Goal: Communication & Community: Share content

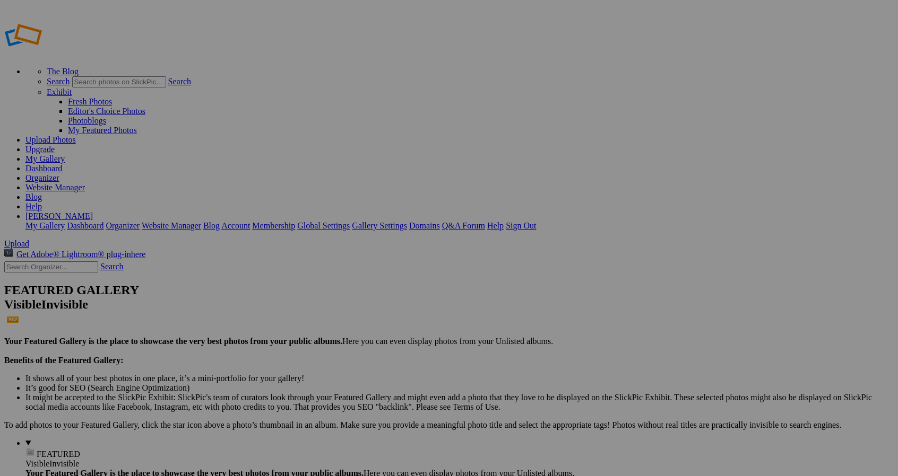
click at [29, 239] on span "Upload" at bounding box center [16, 243] width 25 height 9
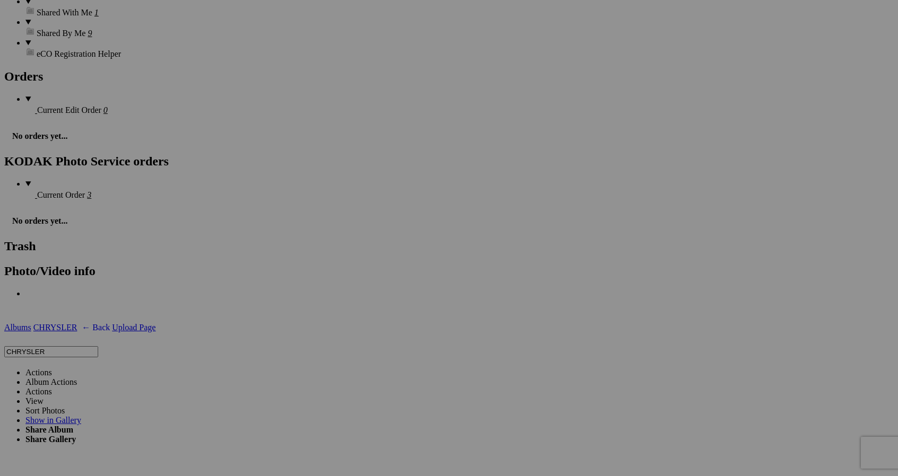
scroll to position [1486, 0]
click at [73, 424] on span "Share Album" at bounding box center [49, 428] width 48 height 9
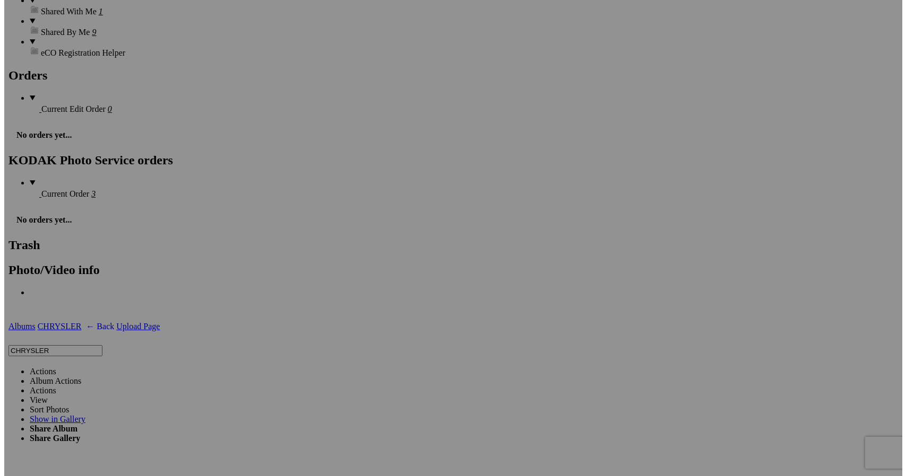
scroll to position [0, 0]
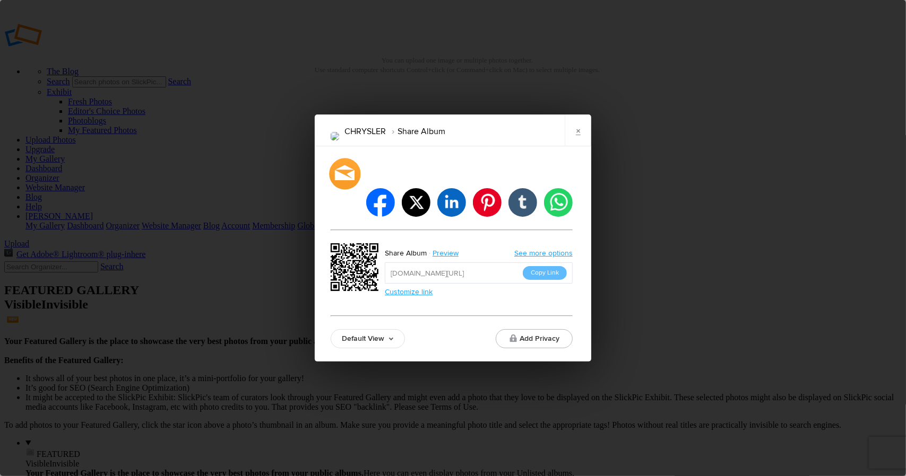
click at [342, 189] on div at bounding box center [344, 173] width 31 height 31
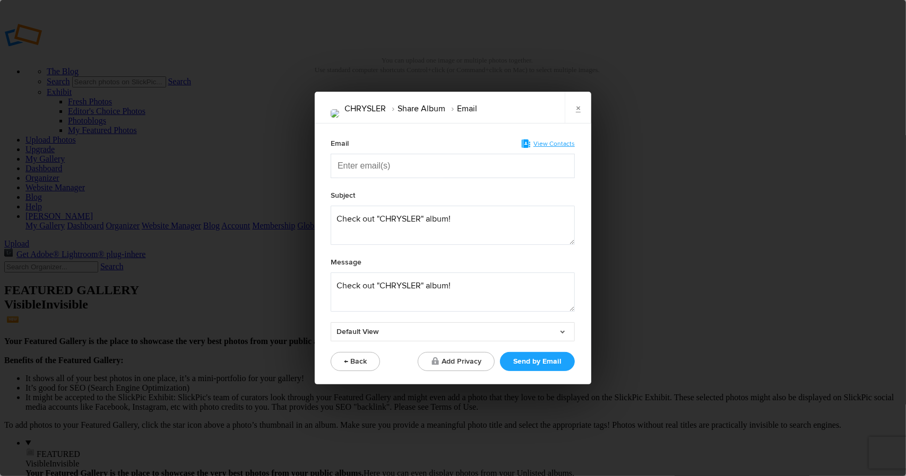
click at [353, 167] on input "Enter email(s)" at bounding box center [390, 165] width 106 height 23
type input "[EMAIL_ADDRESS][PERSON_NAME][DOMAIN_NAME]"
click at [352, 219] on textarea at bounding box center [453, 225] width 244 height 39
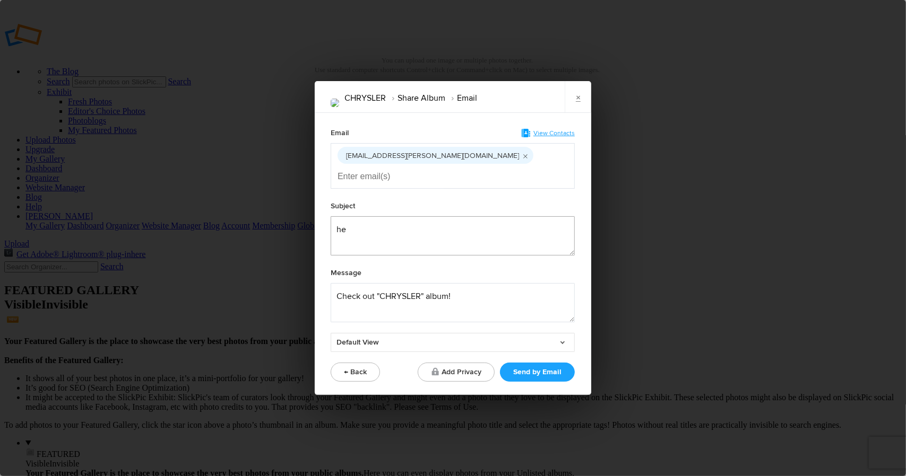
type textarea "e"
type textarea "1975 CHRYSLER"
drag, startPoint x: 336, startPoint y: 285, endPoint x: 481, endPoint y: 291, distance: 145.0
click at [481, 291] on textarea at bounding box center [453, 302] width 244 height 39
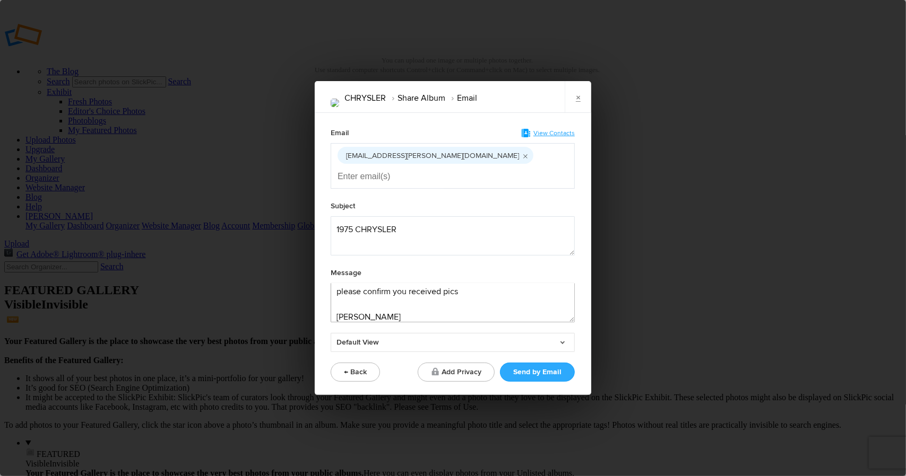
type textarea "please confirm you received pics [PERSON_NAME]"
click at [521, 363] on button "Send by Email" at bounding box center [537, 372] width 75 height 19
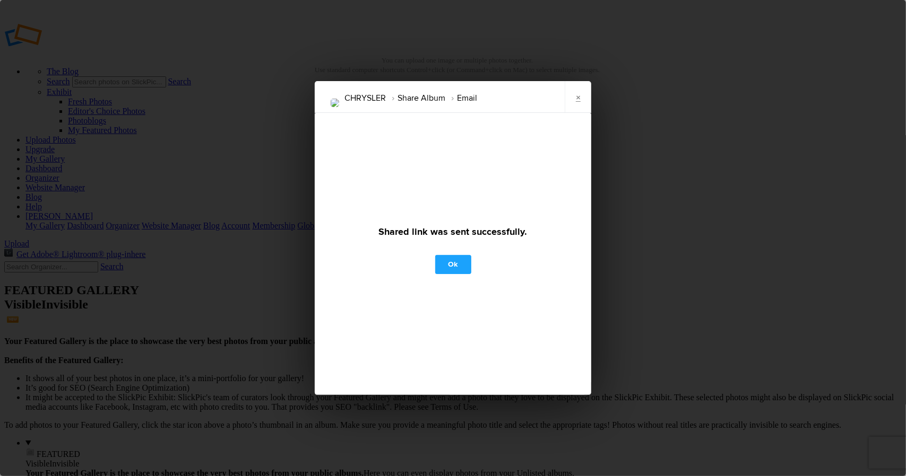
scroll to position [0, 0]
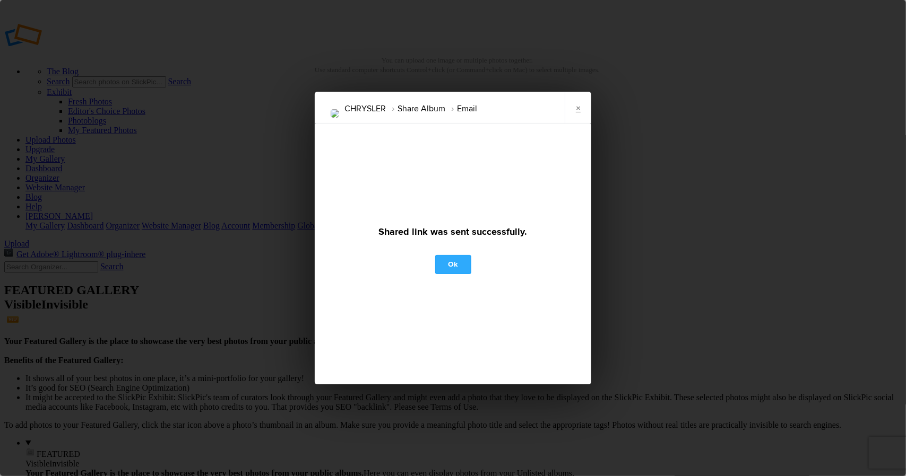
click at [449, 265] on link "Ok" at bounding box center [453, 264] width 36 height 19
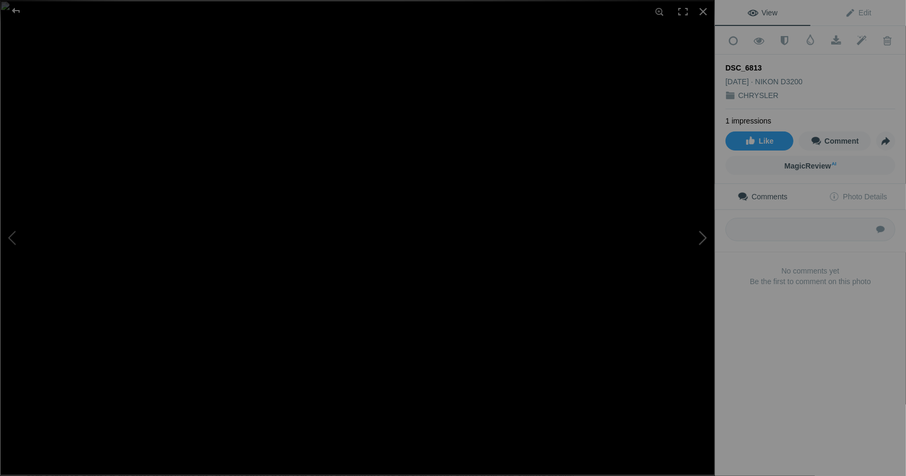
click at [701, 234] on button at bounding box center [675, 237] width 80 height 171
click at [701, 235] on button at bounding box center [675, 237] width 80 height 171
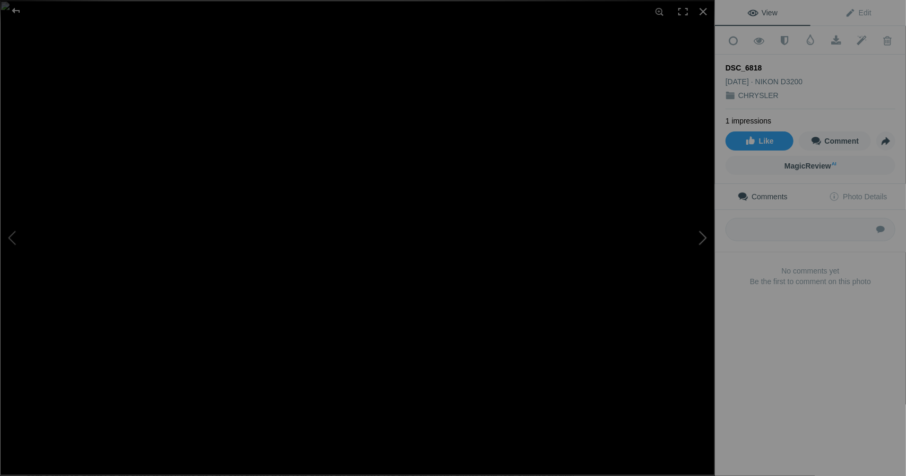
click at [701, 235] on button at bounding box center [675, 237] width 80 height 171
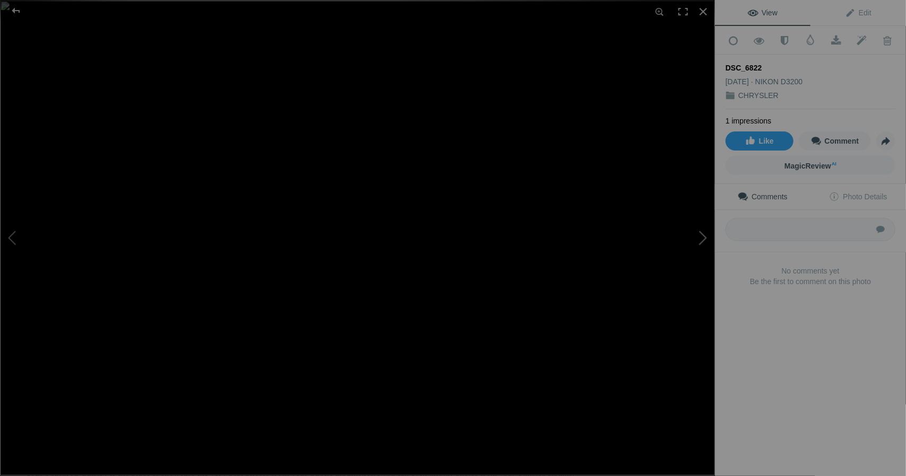
click at [701, 235] on button at bounding box center [675, 237] width 80 height 171
click at [681, 241] on button at bounding box center [675, 237] width 80 height 171
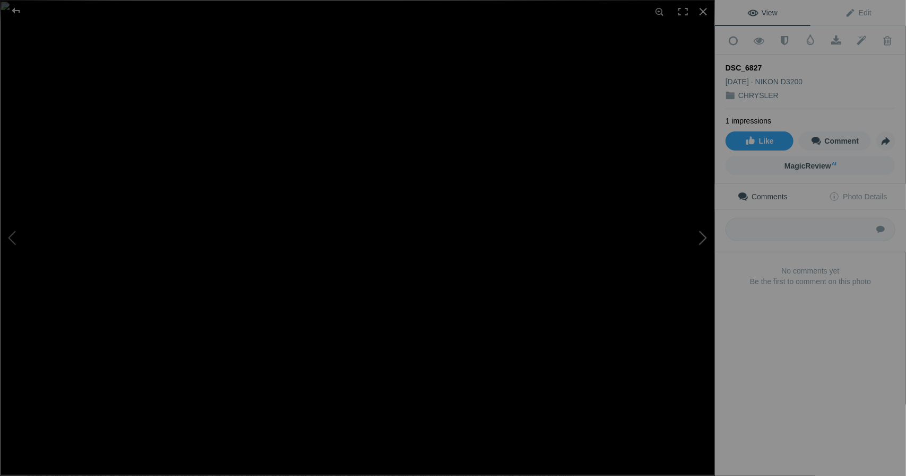
click at [681, 241] on button at bounding box center [675, 237] width 80 height 171
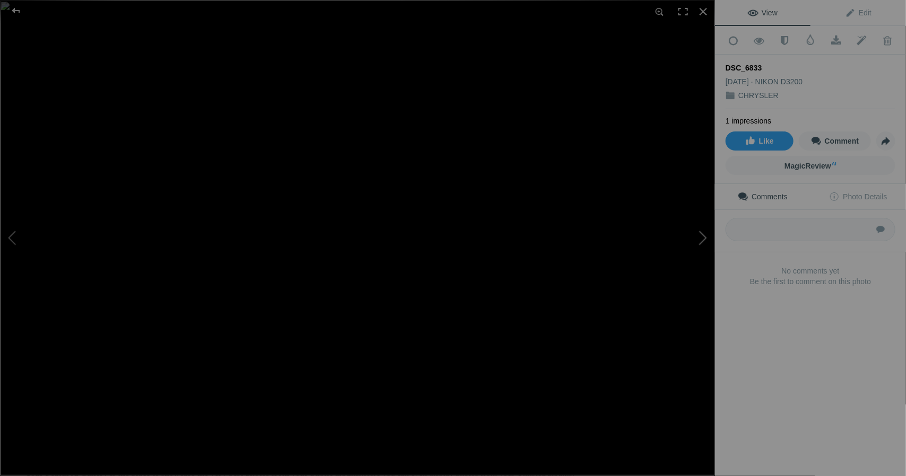
click at [681, 241] on button at bounding box center [675, 237] width 80 height 171
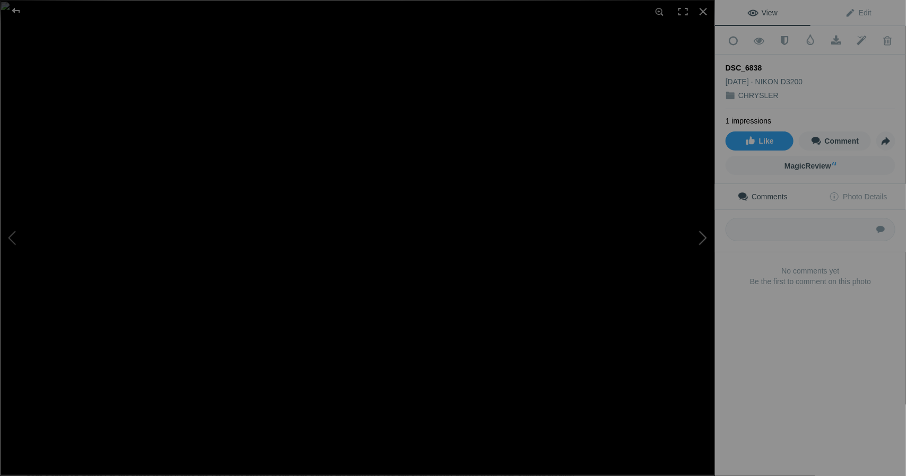
click at [681, 241] on button at bounding box center [675, 237] width 80 height 171
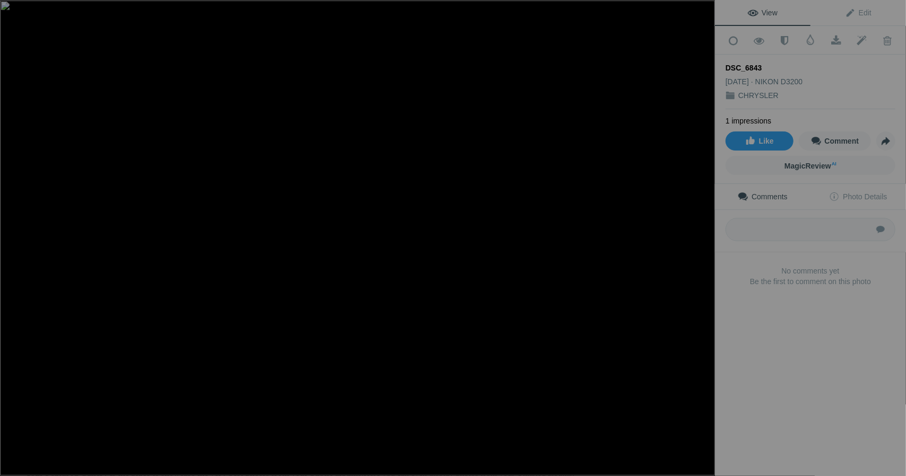
click at [681, 241] on button at bounding box center [675, 237] width 80 height 171
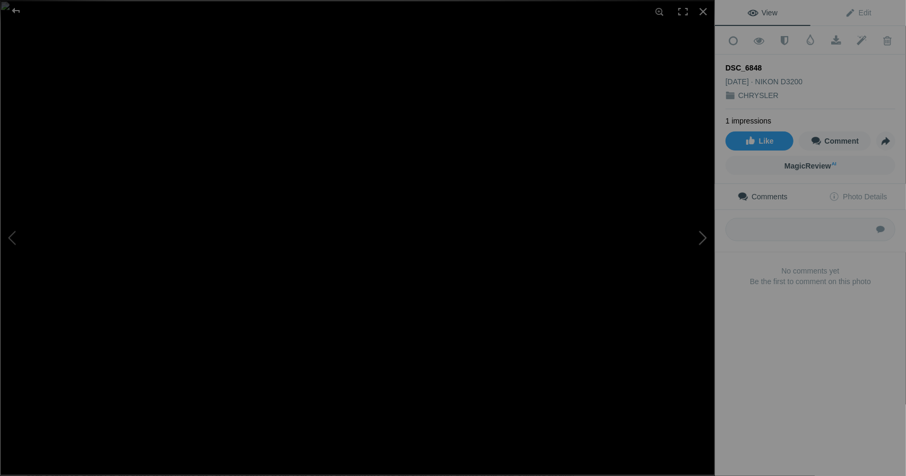
click at [681, 241] on button at bounding box center [675, 237] width 80 height 171
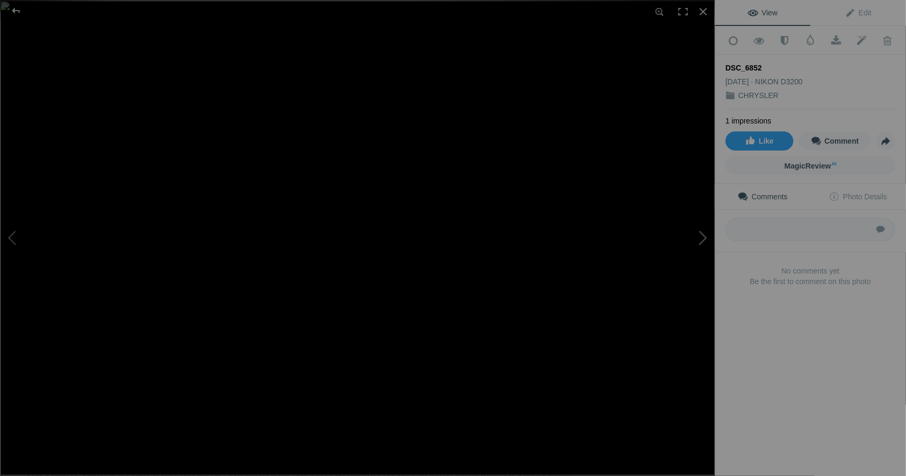
click at [681, 241] on button at bounding box center [675, 237] width 80 height 171
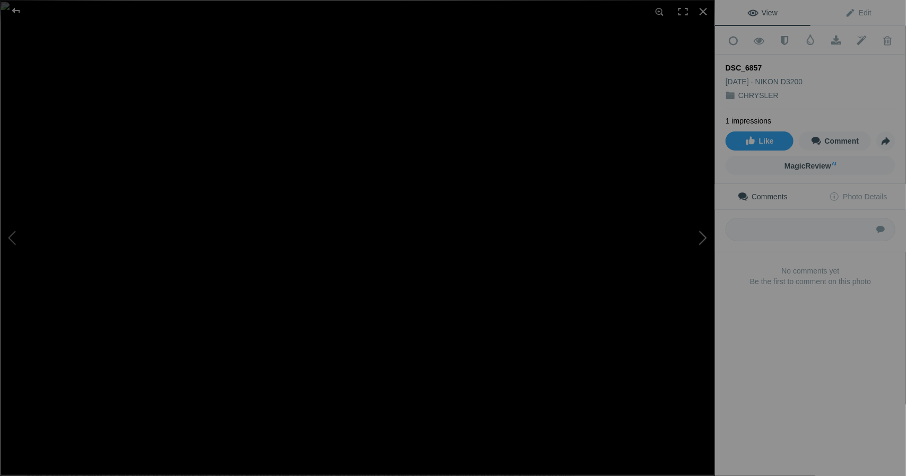
click at [681, 241] on button at bounding box center [675, 237] width 80 height 171
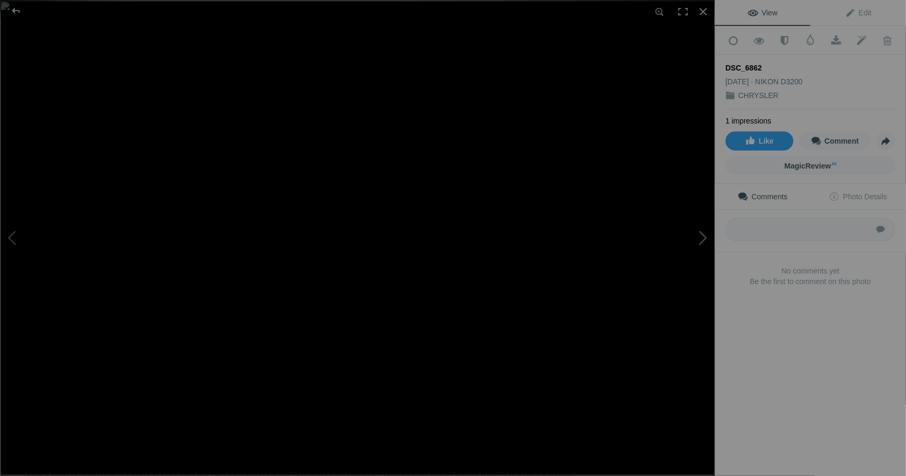
click at [681, 241] on button at bounding box center [675, 237] width 80 height 171
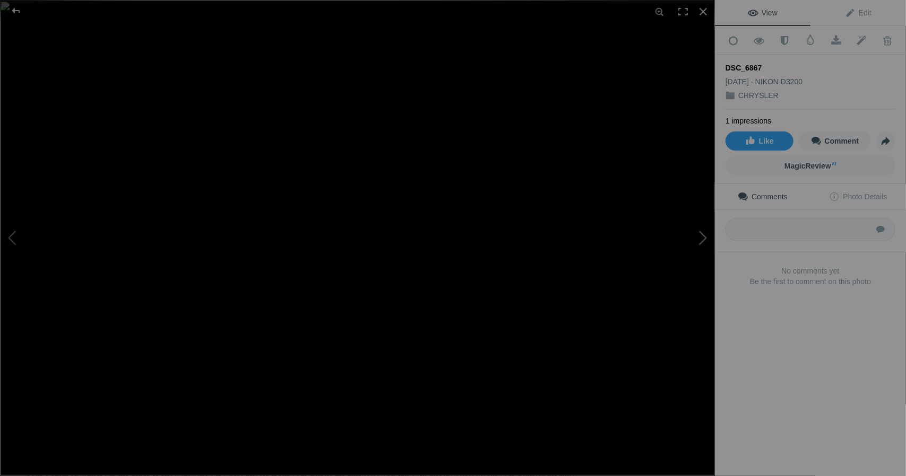
click at [681, 241] on button at bounding box center [675, 237] width 80 height 171
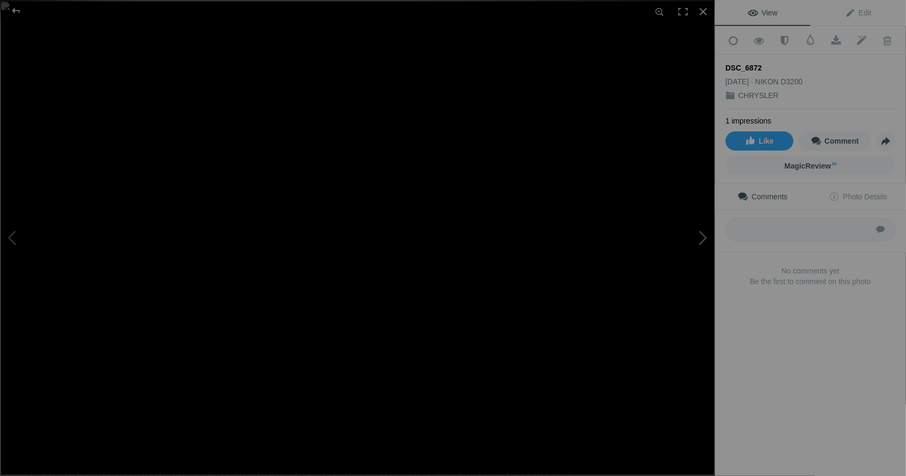
click at [681, 241] on button at bounding box center [675, 237] width 80 height 171
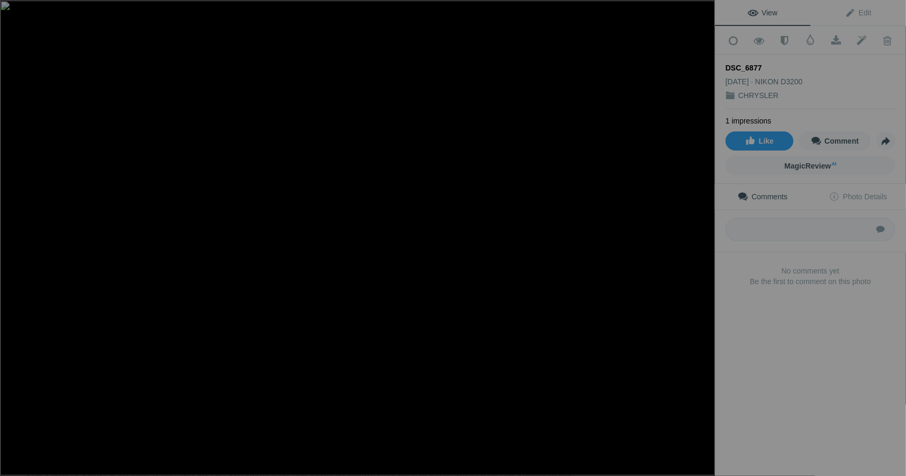
click at [681, 241] on button at bounding box center [675, 237] width 80 height 171
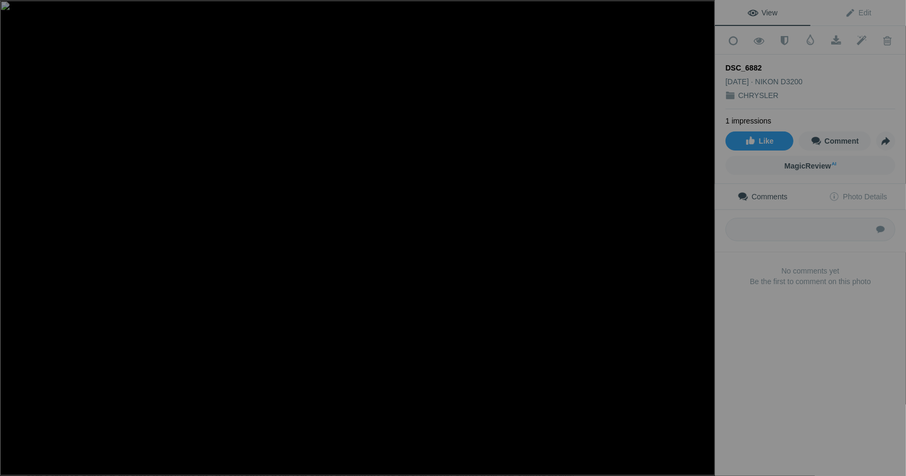
click at [681, 241] on button at bounding box center [675, 237] width 80 height 171
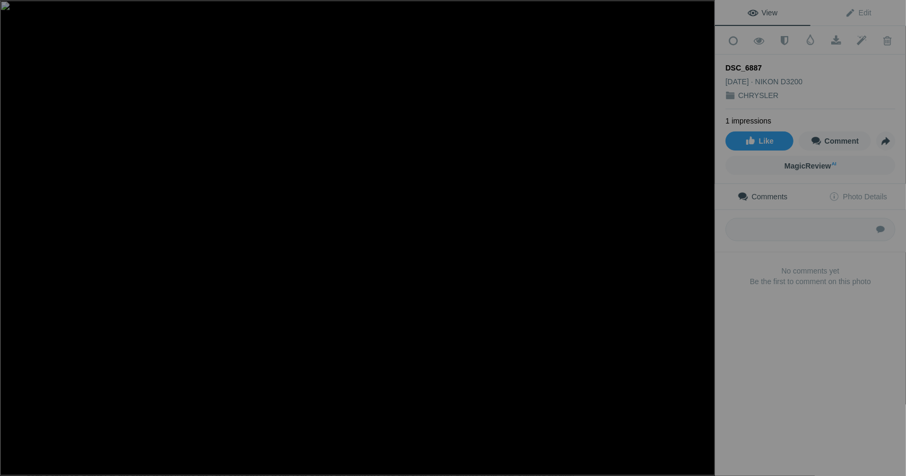
click at [681, 241] on button at bounding box center [675, 237] width 80 height 171
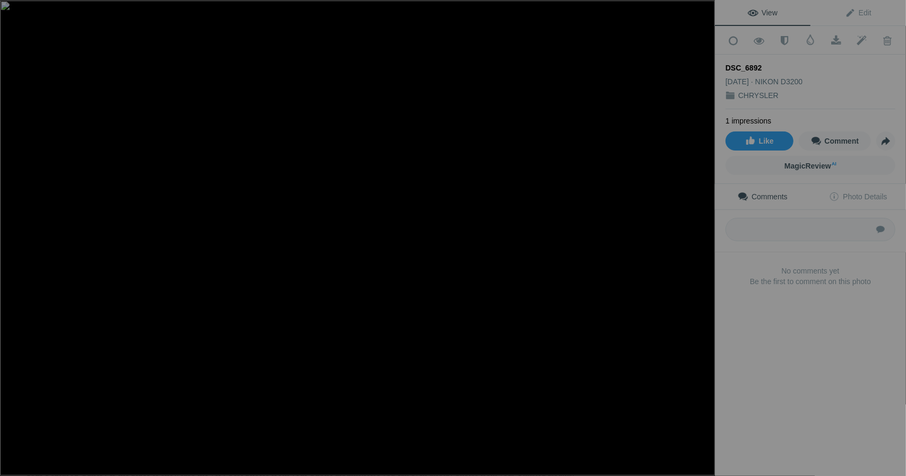
click at [681, 241] on button at bounding box center [675, 237] width 80 height 171
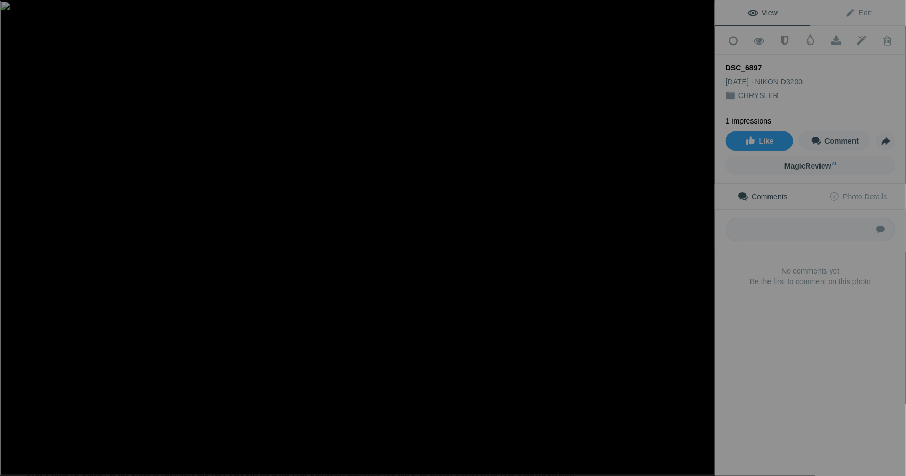
click at [681, 241] on button at bounding box center [675, 237] width 80 height 171
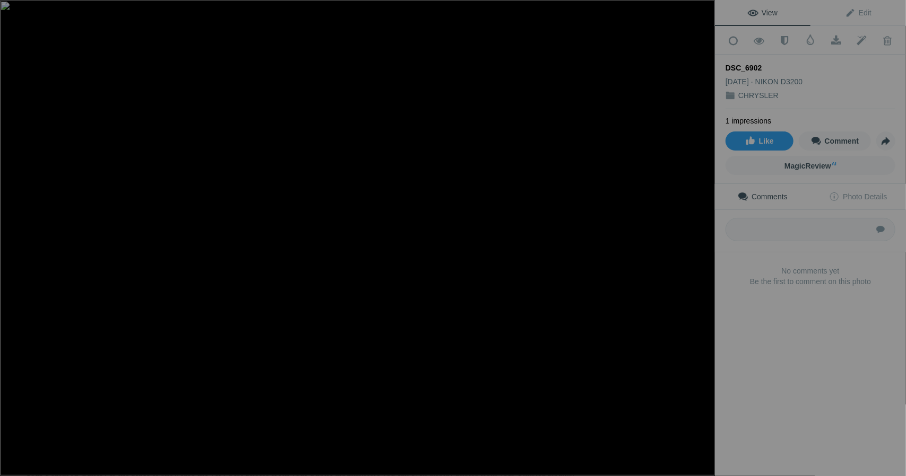
click at [681, 241] on button at bounding box center [675, 237] width 80 height 171
